Goal: Task Accomplishment & Management: Use online tool/utility

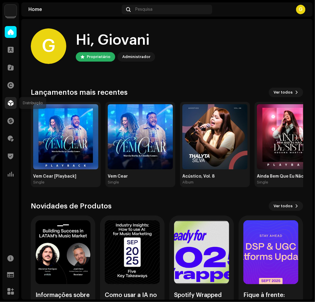
click at [11, 105] on span at bounding box center [11, 103] width 6 height 5
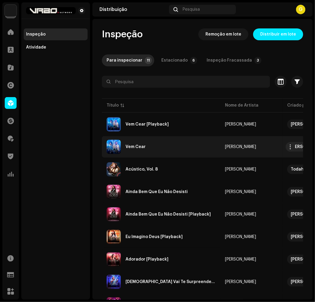
click at [145, 143] on div "Vem Cear" at bounding box center [161, 147] width 109 height 14
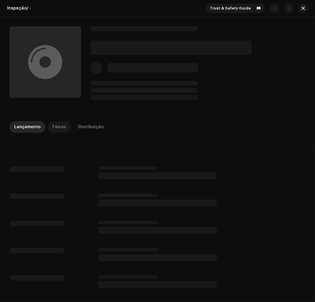
click at [59, 128] on div "Faixas" at bounding box center [59, 127] width 14 height 12
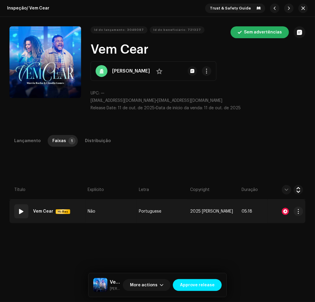
drag, startPoint x: 28, startPoint y: 204, endPoint x: 24, endPoint y: 209, distance: 6.9
click at [25, 206] on td "01 Vem Cear Hi-Res" at bounding box center [47, 212] width 76 height 24
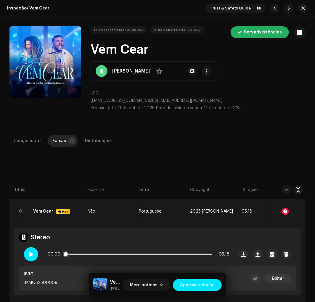
click at [26, 259] on div at bounding box center [31, 254] width 14 height 14
click at [105, 254] on p-slider at bounding box center [138, 254] width 147 height 1
click at [182, 153] on div "Lançamento Faixas 1 Distribuição Compilação Is it a compilation? * Não Sim Ling…" at bounding box center [157, 272] width 315 height 274
click at [196, 289] on span "Approve release" at bounding box center [197, 285] width 35 height 12
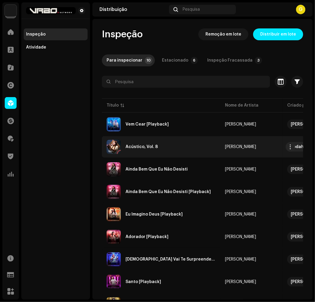
click at [167, 150] on div "Acústico, Vol. 8" at bounding box center [161, 147] width 109 height 14
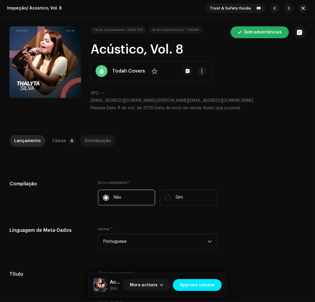
click at [94, 141] on div "Distribuição" at bounding box center [98, 141] width 26 height 12
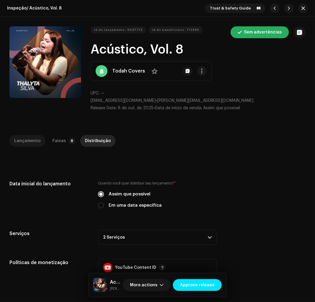
click at [33, 139] on div "Lançamento" at bounding box center [27, 141] width 26 height 12
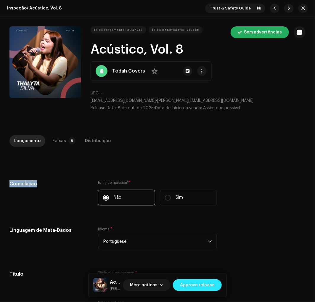
click at [183, 288] on span "Approve release" at bounding box center [197, 285] width 35 height 12
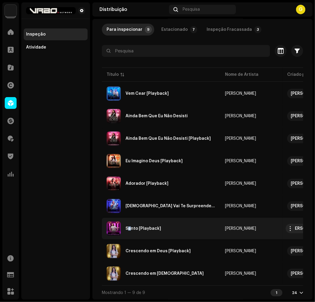
click at [129, 224] on div "Santo [Playback]" at bounding box center [161, 229] width 109 height 14
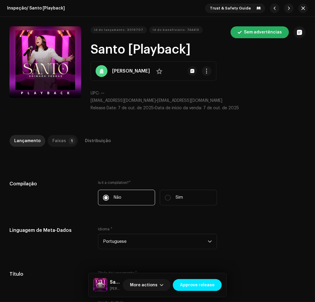
click at [56, 145] on div "Faixas" at bounding box center [59, 141] width 14 height 12
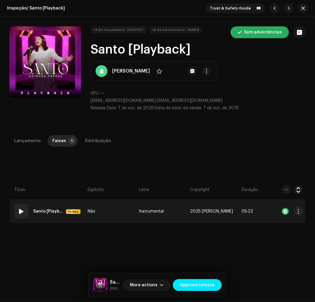
click at [21, 212] on span at bounding box center [21, 211] width 7 height 7
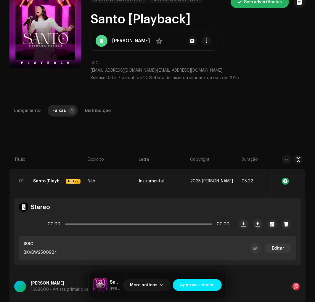
scroll to position [44, 0]
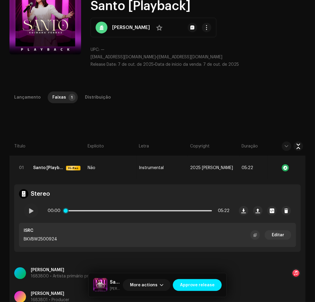
drag, startPoint x: 91, startPoint y: 209, endPoint x: 64, endPoint y: 212, distance: 26.5
click at [91, 209] on div "00:00 05:22" at bounding box center [139, 211] width 182 height 12
click at [34, 210] on div at bounding box center [31, 211] width 14 height 14
click at [91, 208] on div "00:01 05:22" at bounding box center [139, 211] width 182 height 12
click at [93, 209] on div "00:02 05:22" at bounding box center [139, 211] width 182 height 12
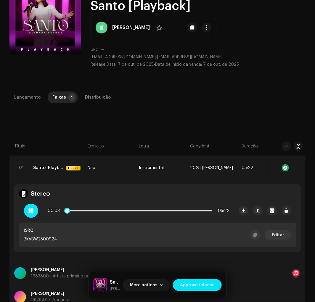
click at [93, 210] on p-slider at bounding box center [138, 210] width 147 height 1
click at [203, 280] on span "Approve release" at bounding box center [197, 285] width 35 height 12
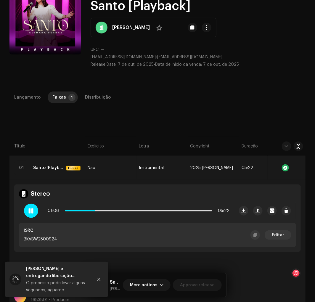
scroll to position [0, 0]
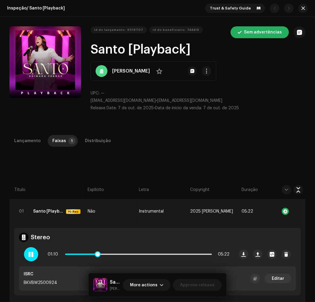
click at [123, 252] on div "01:10 05:22" at bounding box center [139, 255] width 182 height 12
click at [124, 254] on p-slider at bounding box center [138, 254] width 147 height 1
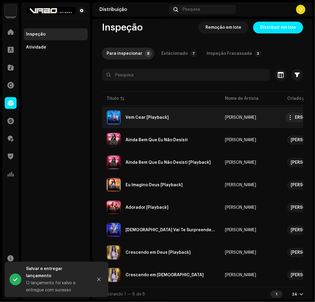
scroll to position [8, 0]
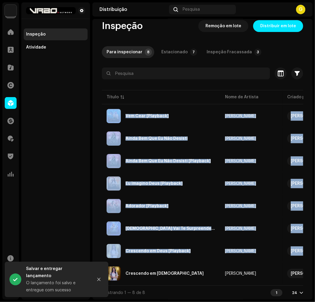
click at [127, 284] on div "Título Nome de Artista Criado por Serviços Data de lançamento Último enfileirad…" at bounding box center [202, 187] width 201 height 197
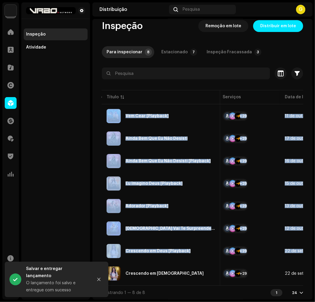
scroll to position [0, 128]
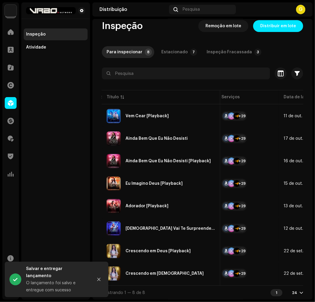
click at [156, 300] on div "Mostrando 1 — 8 de 8 1 24" at bounding box center [202, 293] width 201 height 14
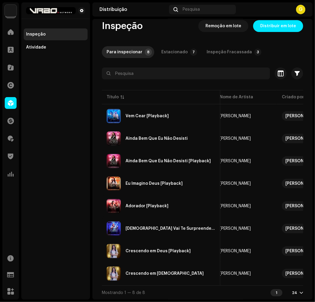
scroll to position [0, 0]
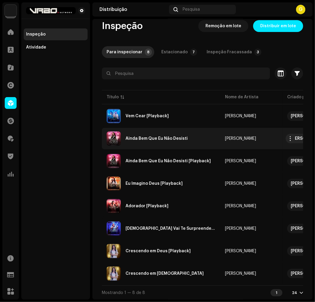
click at [138, 140] on div "Ainda Bem Que Eu Não Desisti" at bounding box center [157, 139] width 62 height 4
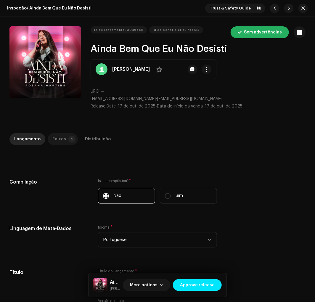
drag, startPoint x: 57, startPoint y: 145, endPoint x: 60, endPoint y: 138, distance: 7.5
click at [60, 140] on div "Lançamento Faixas 1 Distribuição" at bounding box center [157, 141] width 296 height 17
drag, startPoint x: 60, startPoint y: 138, endPoint x: 57, endPoint y: 136, distance: 3.1
click at [59, 139] on div "Faixas" at bounding box center [59, 139] width 14 height 12
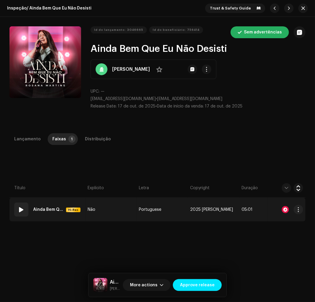
click at [15, 213] on div "01" at bounding box center [21, 210] width 14 height 14
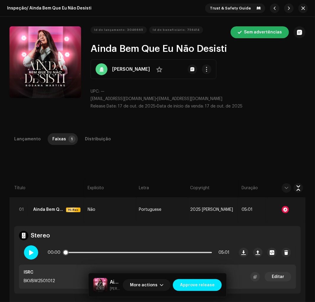
click at [30, 247] on div at bounding box center [31, 253] width 14 height 14
click at [87, 250] on div "00:01 05:01" at bounding box center [139, 253] width 182 height 12
click at [88, 254] on div "00:01 05:01" at bounding box center [139, 253] width 182 height 12
click at [90, 252] on p-slider at bounding box center [138, 252] width 147 height 1
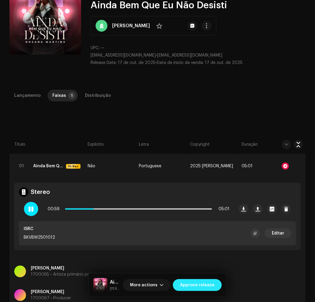
click at [203, 286] on span "Approve release" at bounding box center [197, 285] width 35 height 12
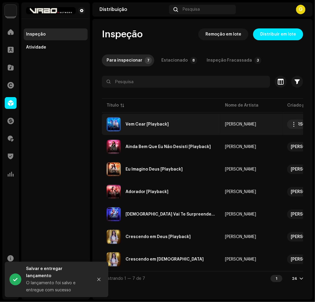
click at [154, 125] on div "Vem Cear [Playback]" at bounding box center [147, 124] width 43 height 4
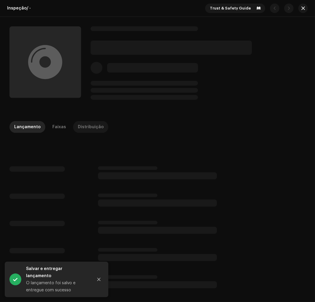
click at [87, 126] on div "Distribuição" at bounding box center [91, 127] width 26 height 12
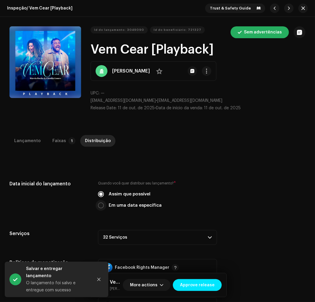
click at [103, 206] on input "Em uma data específica" at bounding box center [101, 206] width 6 height 6
radio input "true"
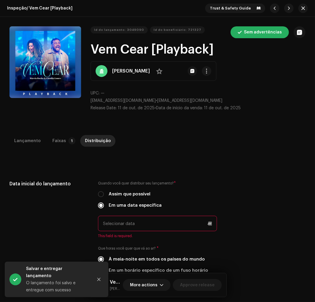
click at [110, 226] on input "text" at bounding box center [157, 223] width 119 height 15
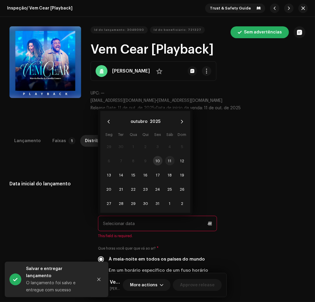
click at [167, 158] on span "11" at bounding box center [169, 160] width 9 height 9
type input "[DATE]"
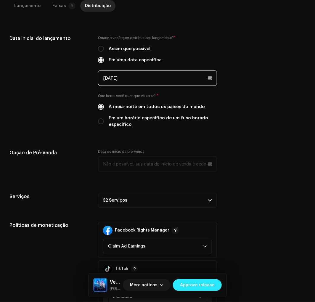
scroll to position [263, 0]
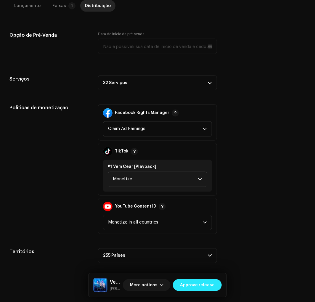
click at [196, 286] on span "Approve release" at bounding box center [197, 285] width 35 height 12
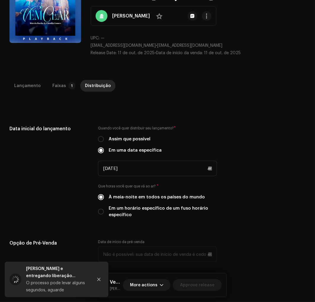
scroll to position [0, 0]
